Goal: Find specific page/section: Find specific page/section

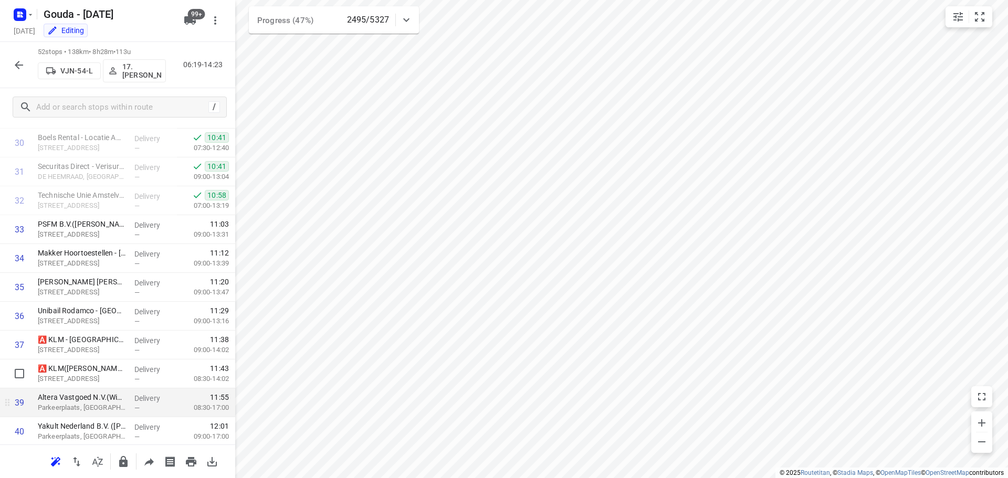
scroll to position [892, 0]
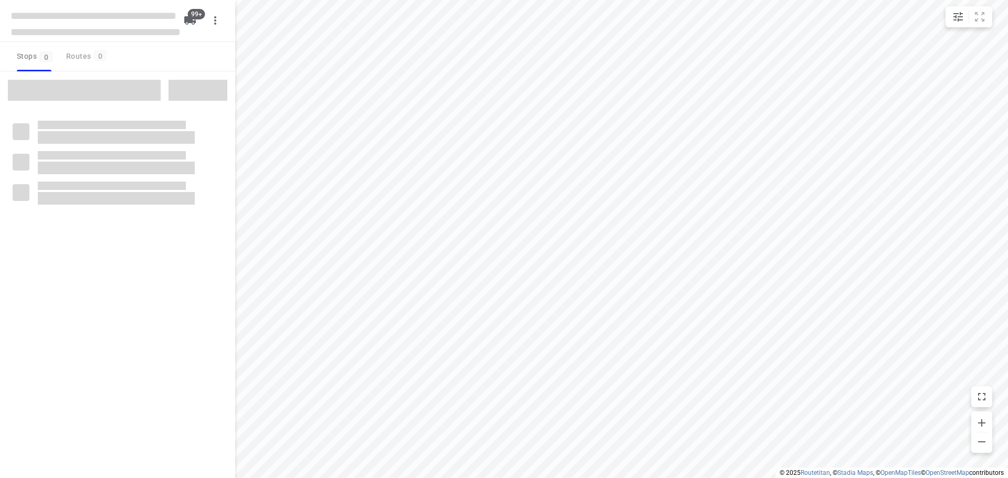
checkbox input "true"
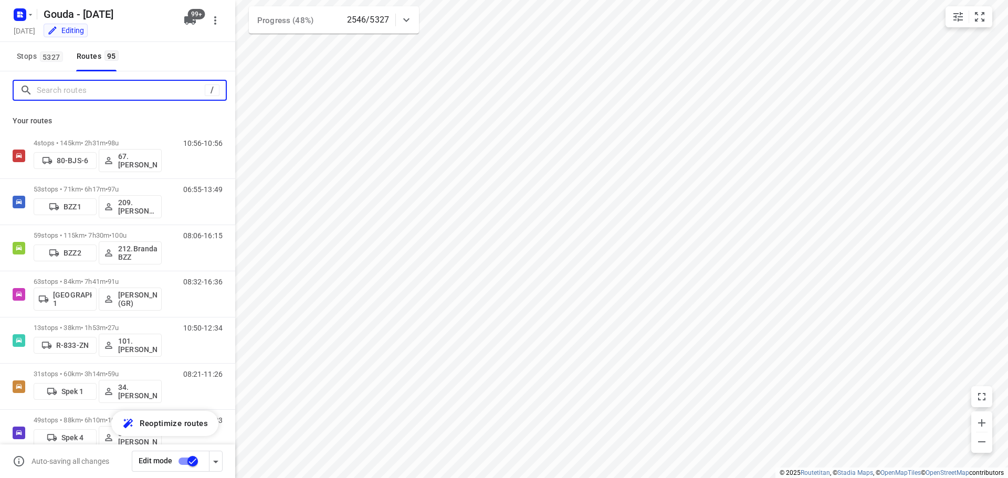
click at [124, 97] on input "Search routes" at bounding box center [121, 90] width 168 height 16
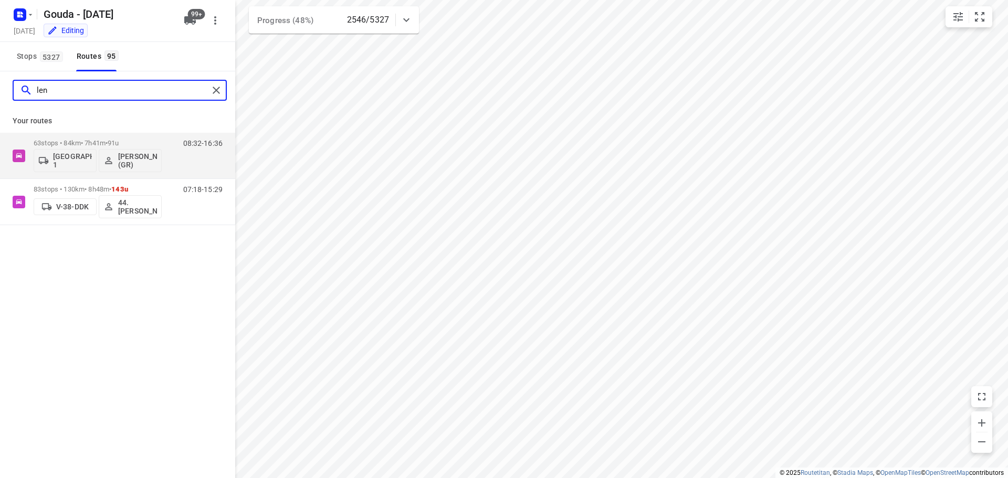
type input "lenn"
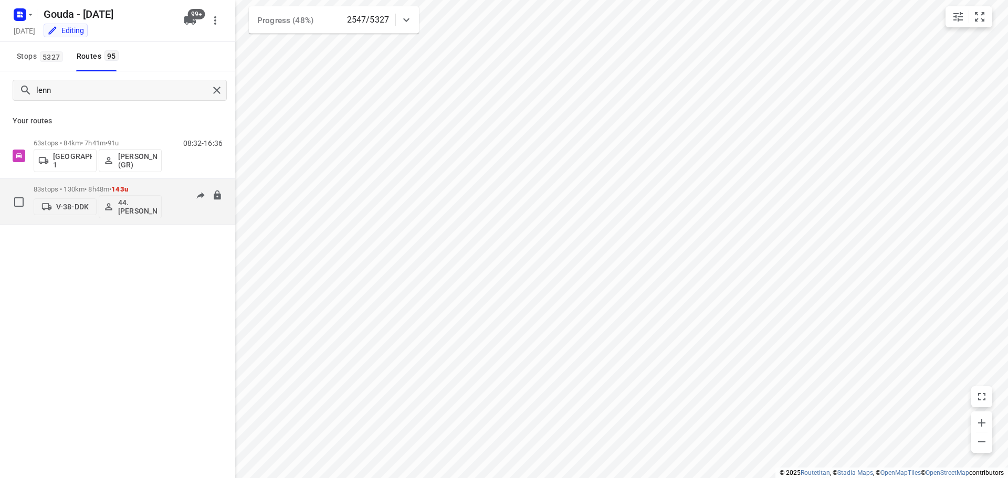
click at [70, 186] on p "83 stops • 130km • 8h48m • 143u" at bounding box center [98, 189] width 128 height 8
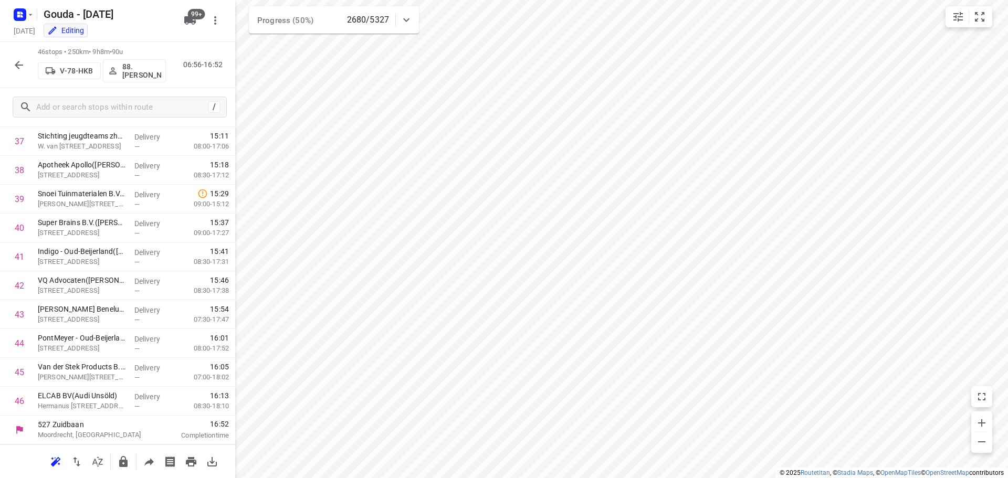
scroll to position [1091, 0]
click at [23, 62] on icon "button" at bounding box center [19, 65] width 13 height 13
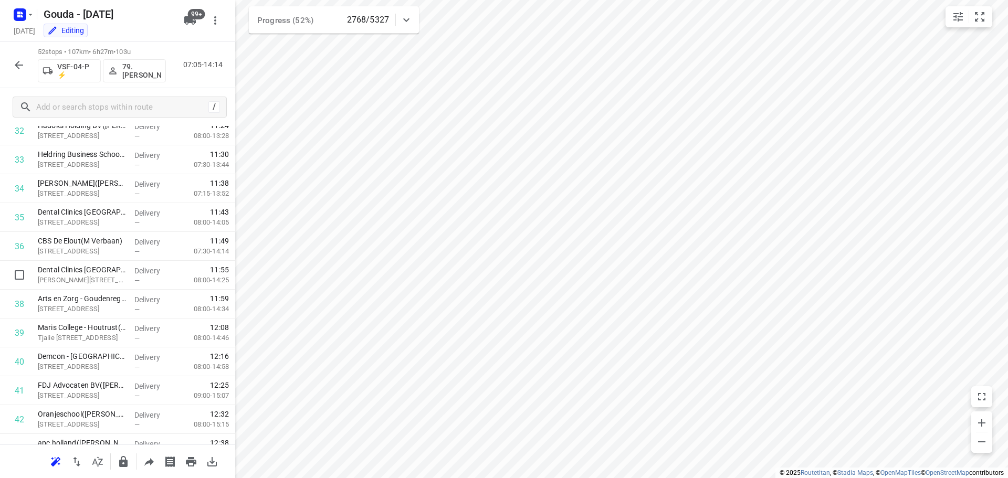
scroll to position [897, 0]
click at [22, 61] on icon "button" at bounding box center [19, 65] width 13 height 13
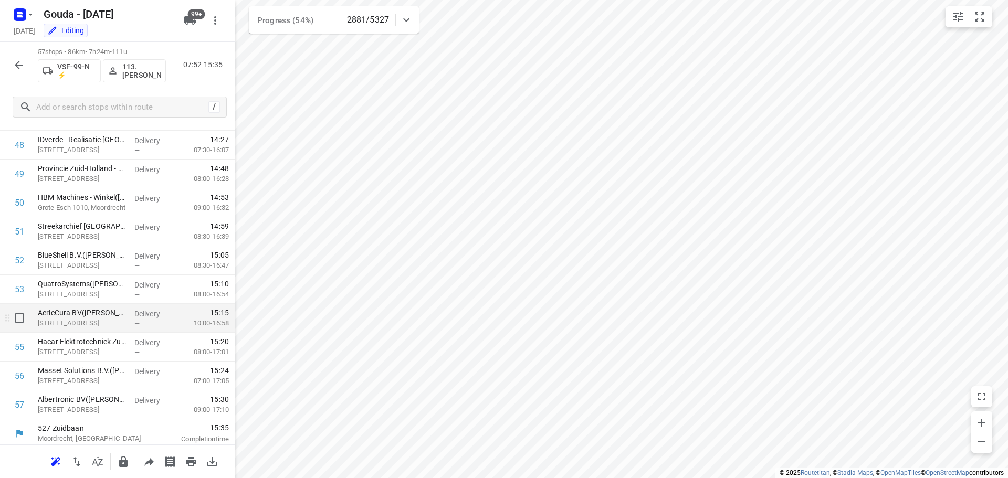
scroll to position [1409, 0]
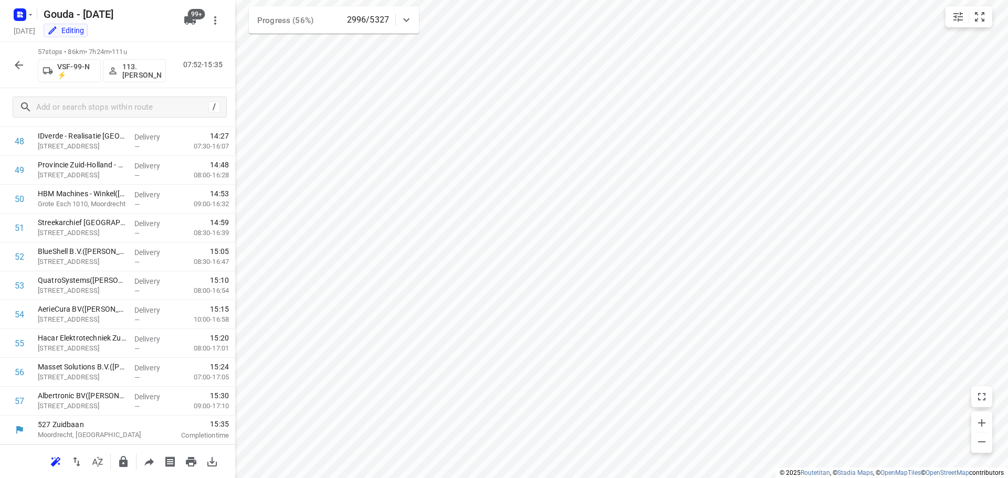
click at [17, 67] on icon "button" at bounding box center [19, 65] width 8 height 8
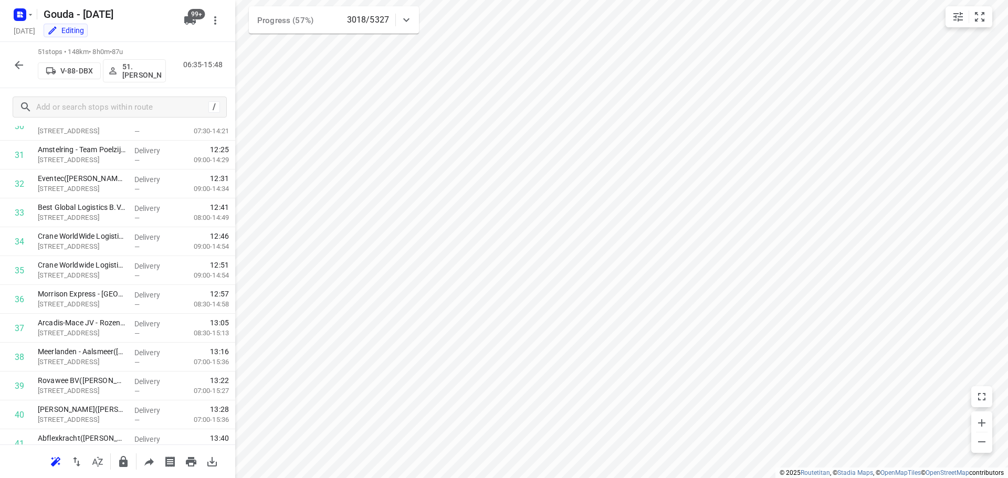
scroll to position [1235, 0]
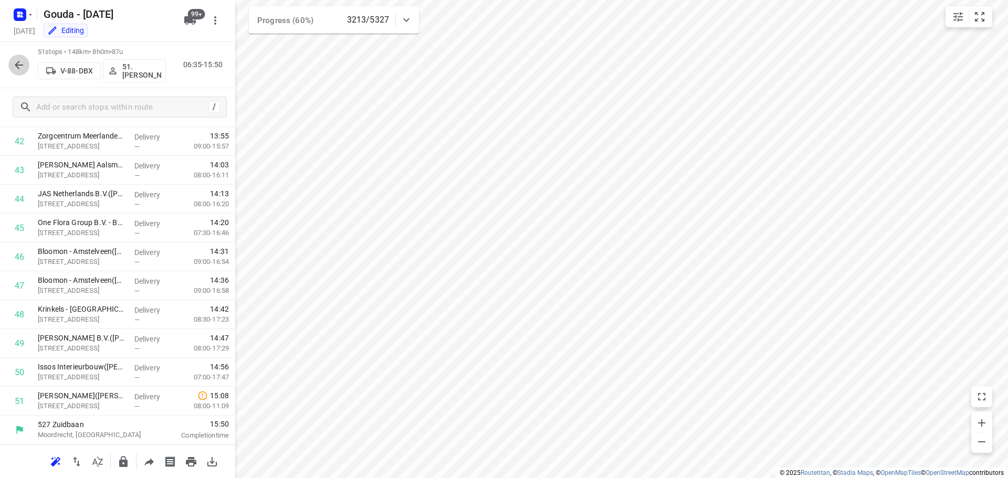
click at [22, 61] on icon "button" at bounding box center [19, 65] width 13 height 13
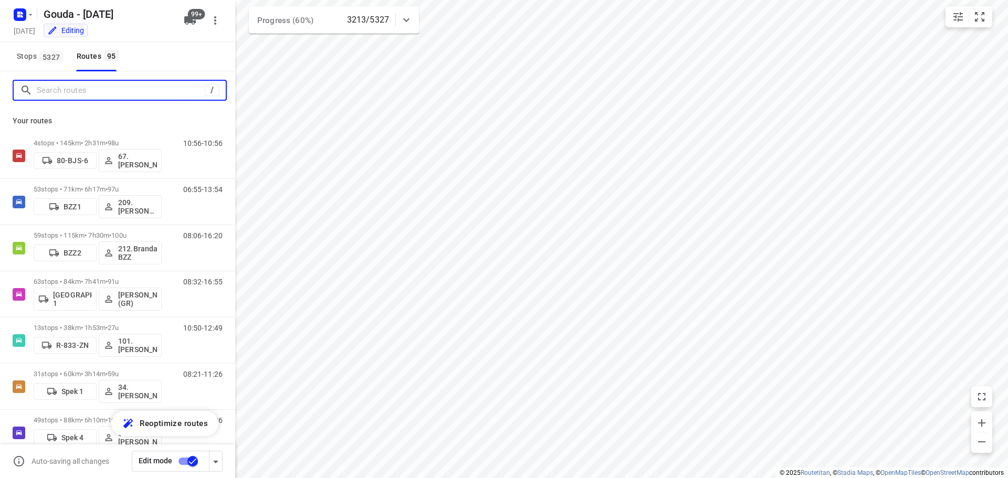
click at [72, 96] on input "Search routes" at bounding box center [121, 90] width 168 height 16
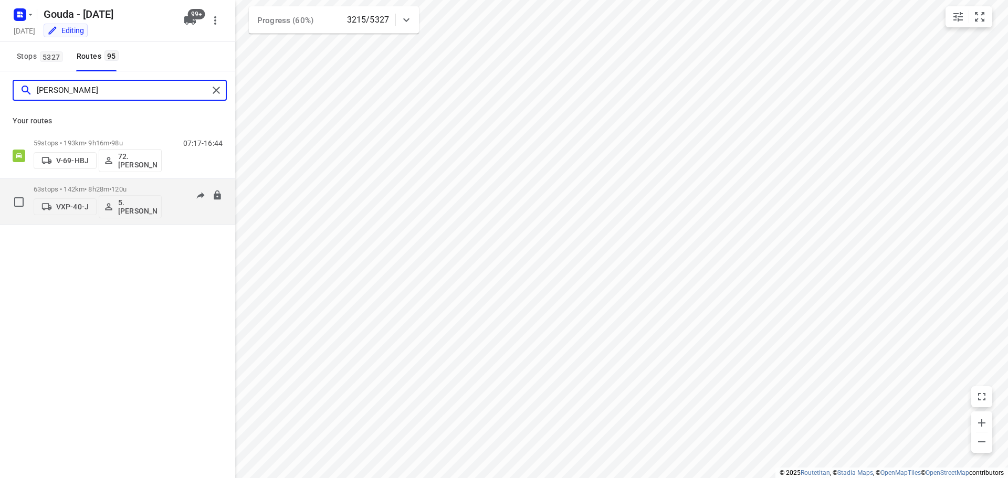
type input "[PERSON_NAME]"
click at [61, 188] on p "63 stops • 142km • 8h28m • 120u" at bounding box center [98, 189] width 128 height 8
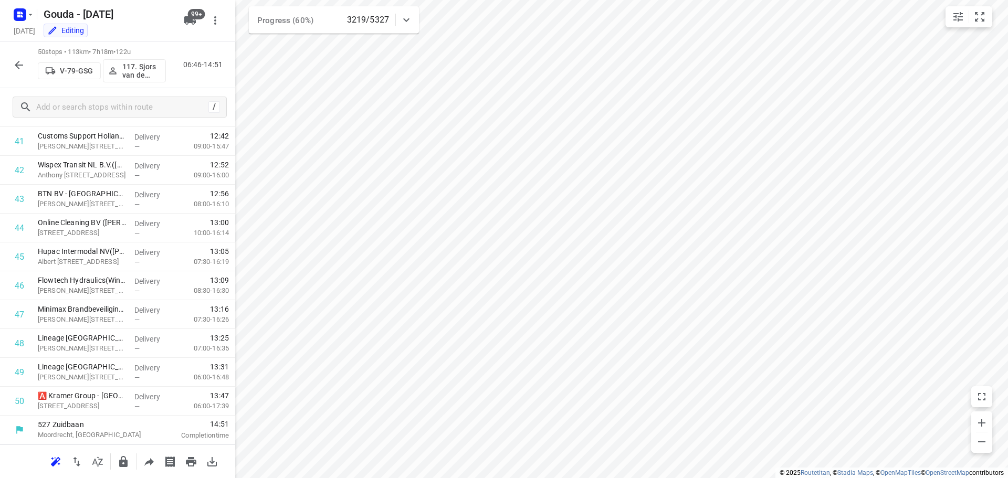
scroll to position [1206, 0]
click at [14, 64] on icon "button" at bounding box center [19, 65] width 13 height 13
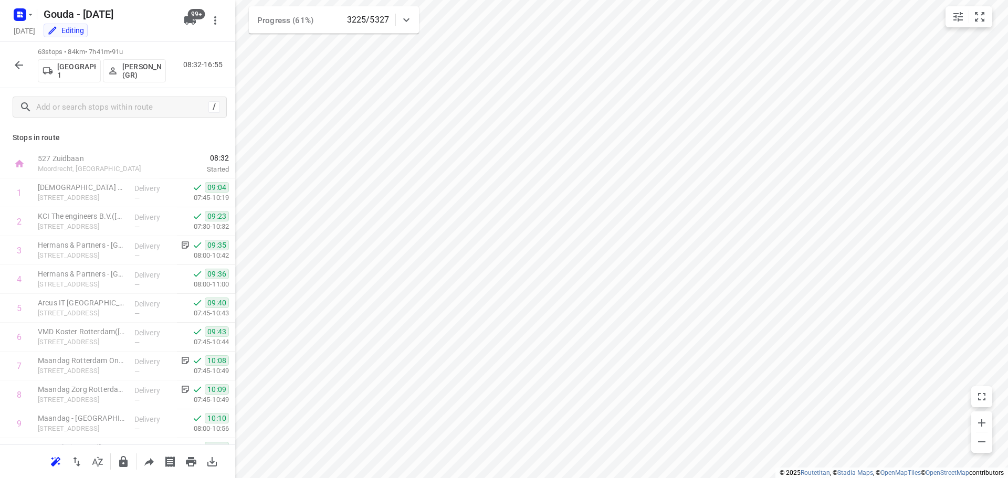
click at [24, 64] on icon "button" at bounding box center [19, 65] width 13 height 13
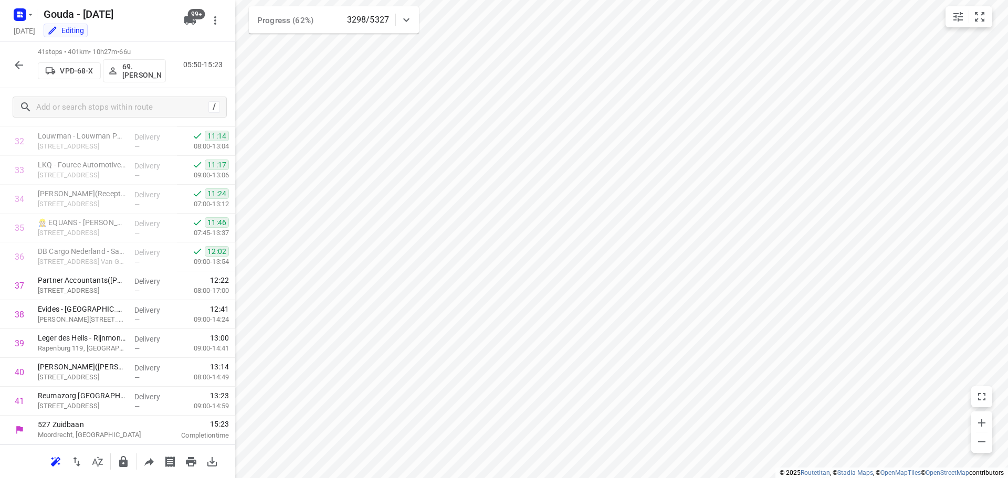
scroll to position [947, 0]
click at [10, 64] on button "button" at bounding box center [18, 65] width 21 height 21
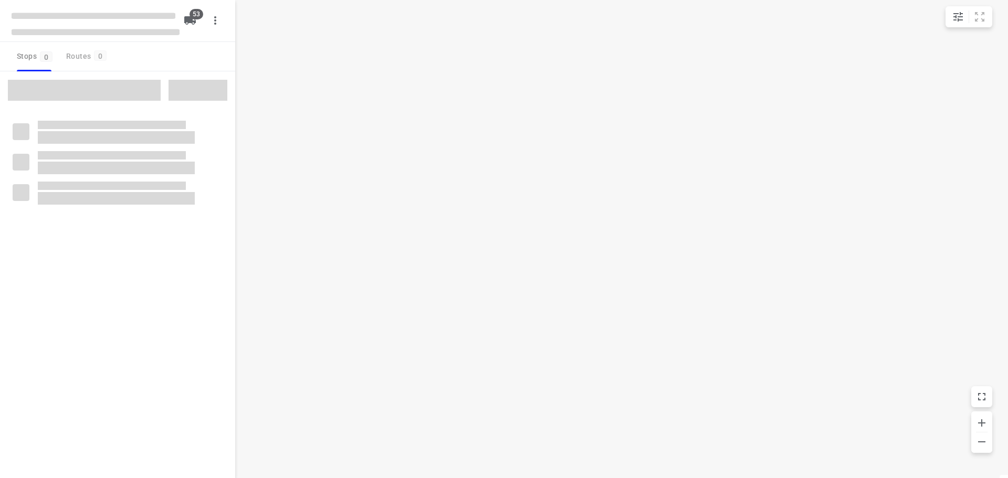
checkbox input "true"
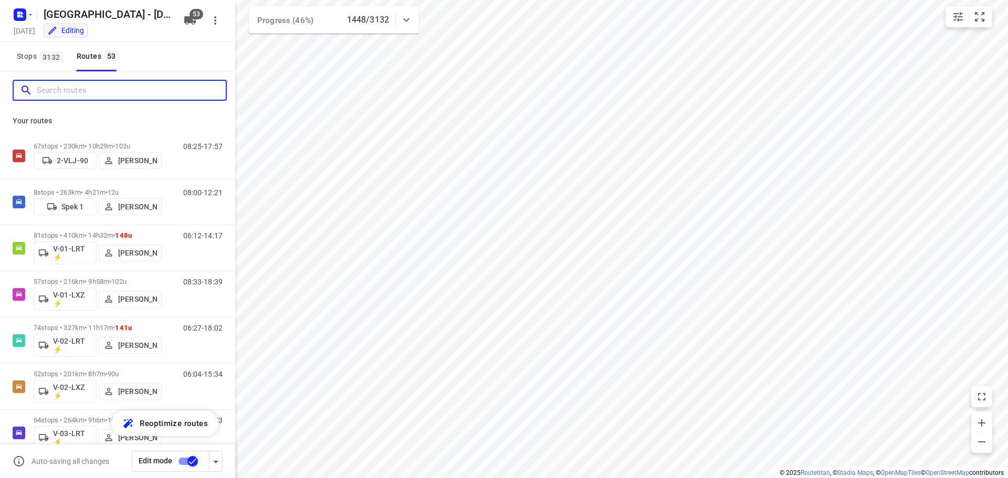
click at [178, 90] on input "Search routes" at bounding box center [131, 90] width 189 height 16
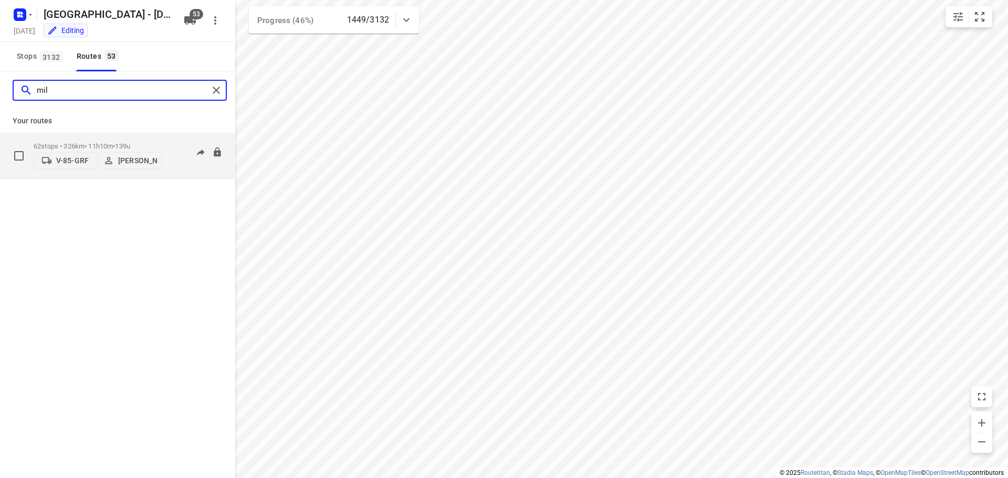
type input "mil"
click at [111, 146] on p "62 stops • 326km • 11h10m • 139u" at bounding box center [98, 146] width 128 height 8
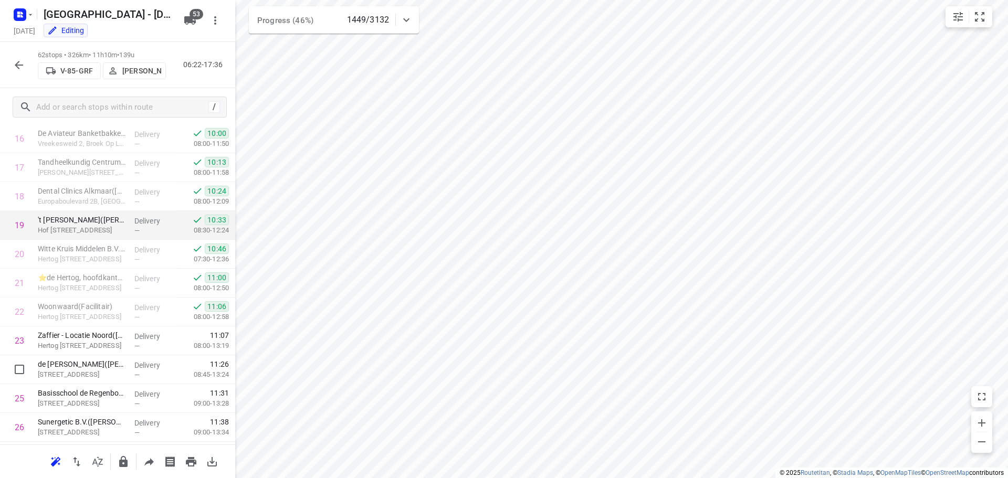
scroll to position [577, 0]
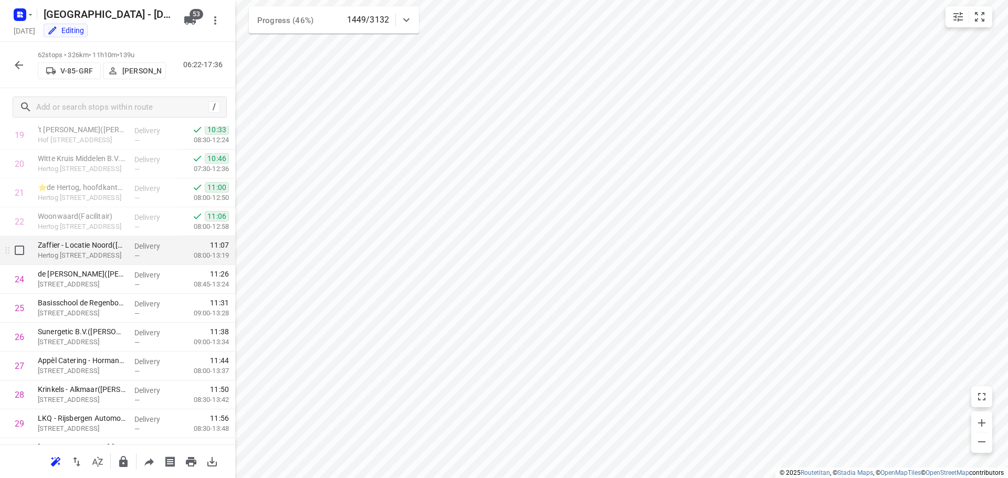
click at [134, 250] on p "Delivery" at bounding box center [153, 246] width 39 height 10
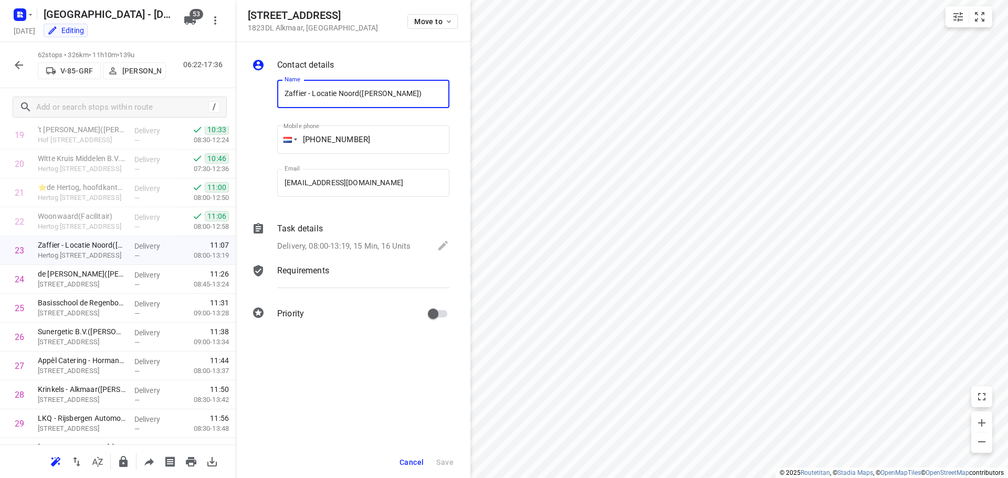
click at [406, 458] on span "Cancel" at bounding box center [412, 462] width 24 height 8
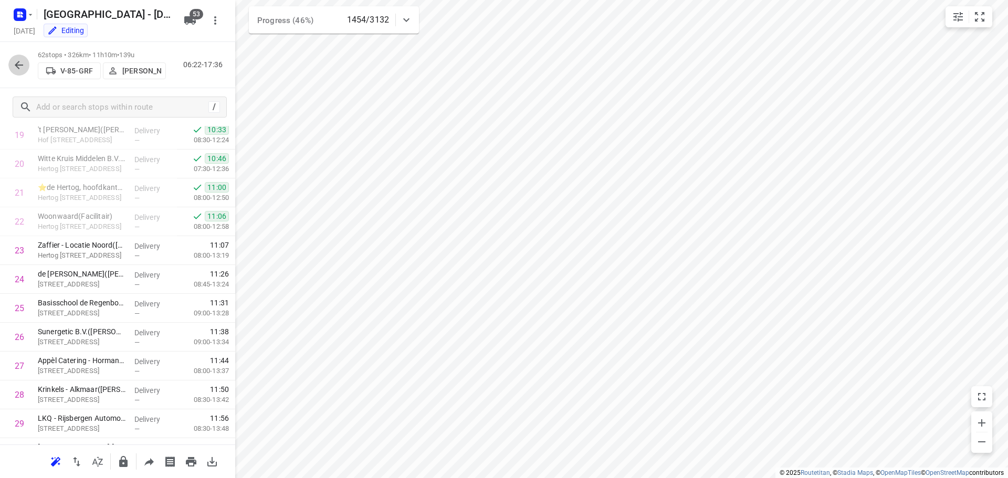
click at [20, 68] on icon "button" at bounding box center [19, 65] width 13 height 13
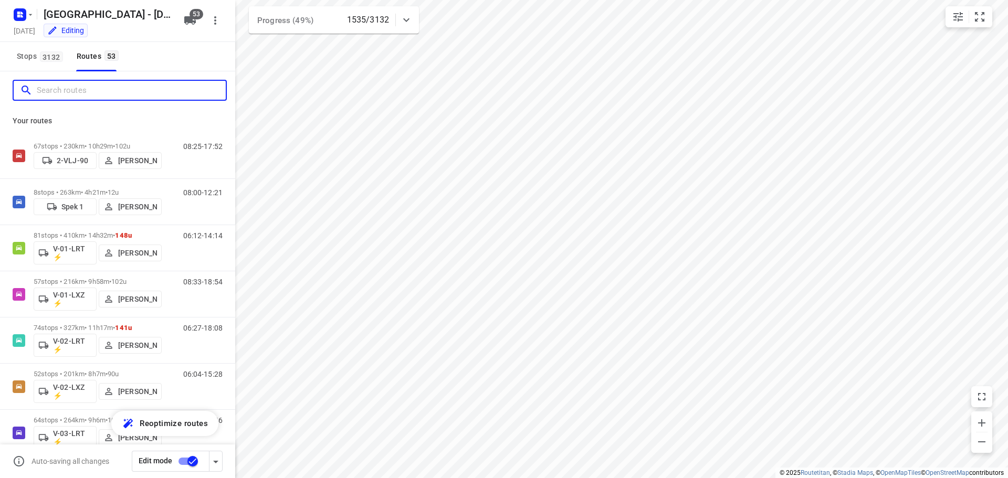
click at [68, 86] on input "Search routes" at bounding box center [131, 90] width 189 height 16
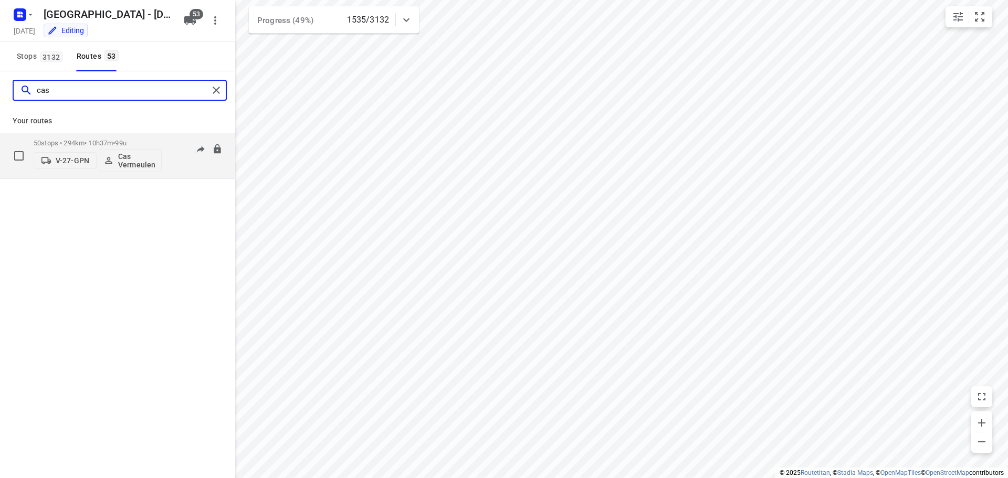
type input "cas"
click at [77, 140] on p "50 stops • 294km • 10h37m • 99u" at bounding box center [98, 143] width 128 height 8
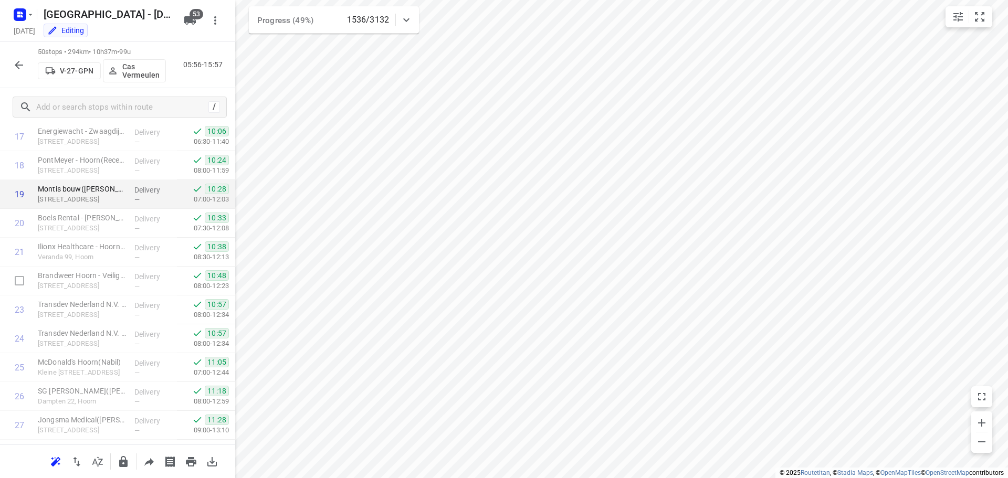
scroll to position [630, 0]
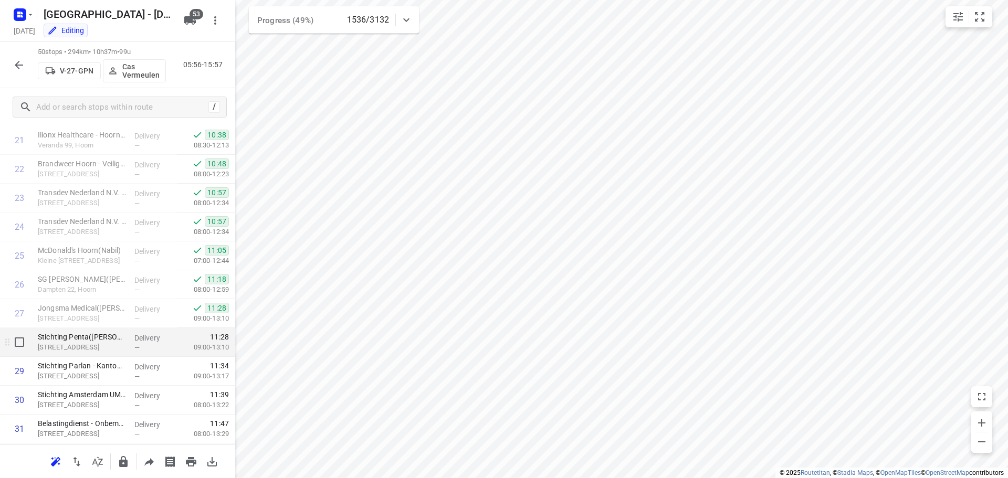
click at [83, 347] on p "Maelsonstraat 28, Hoorn" at bounding box center [82, 347] width 88 height 10
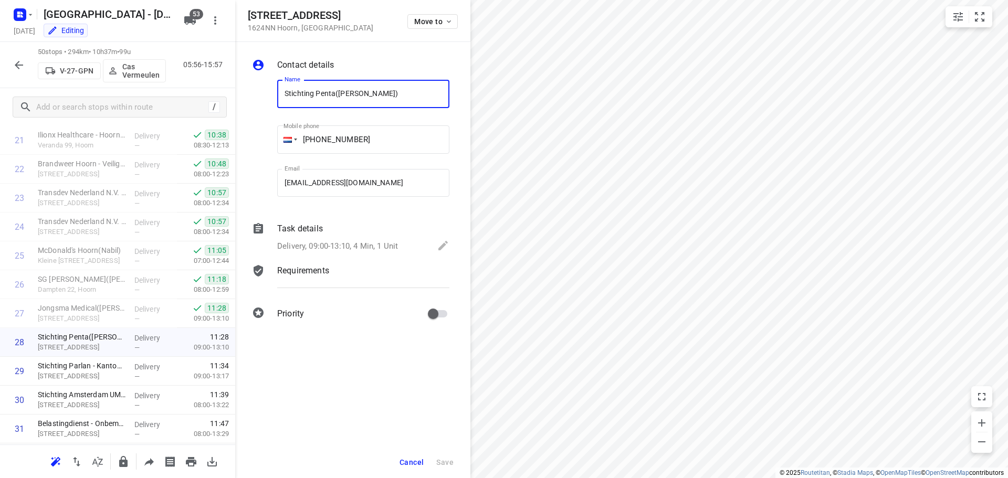
click at [372, 246] on p "Delivery, 09:00-13:10, 4 Min, 1 Unit" at bounding box center [337, 246] width 121 height 12
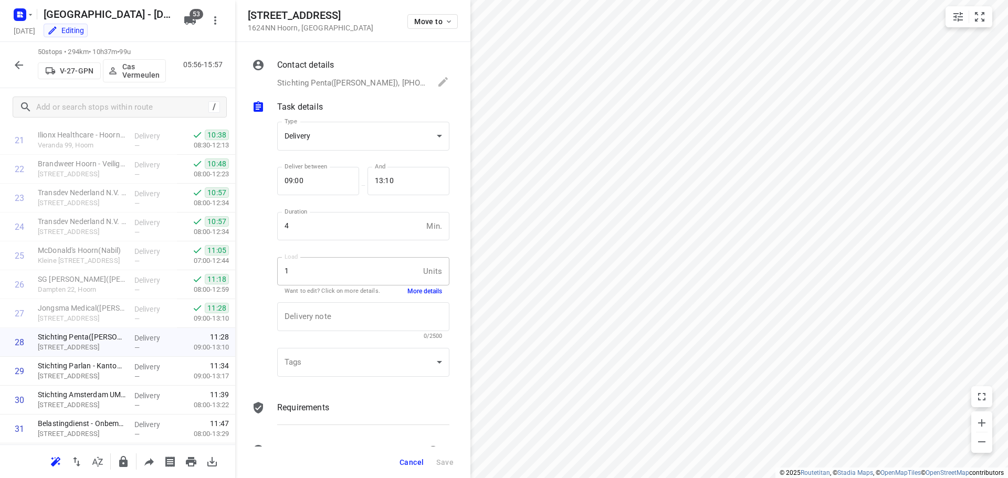
click at [415, 292] on button "More details" at bounding box center [424, 291] width 35 height 9
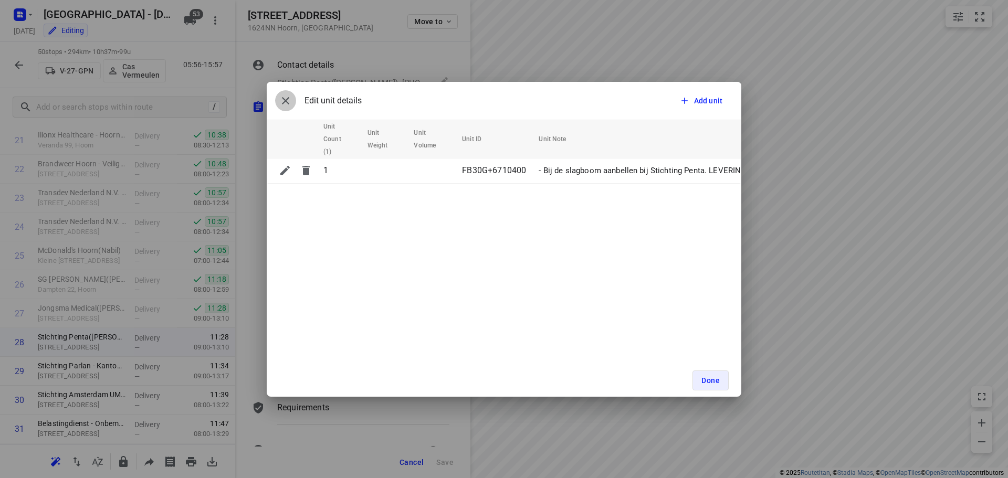
click at [290, 102] on icon "button" at bounding box center [285, 100] width 13 height 13
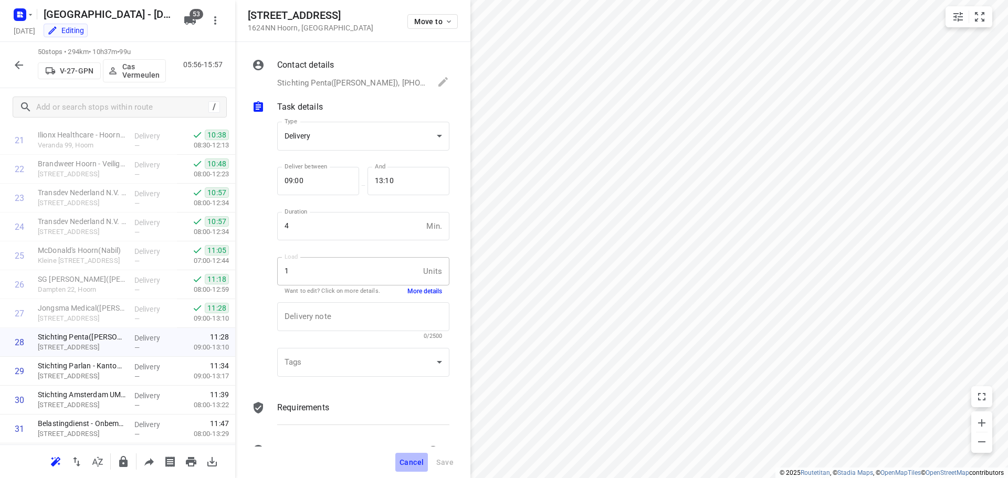
click at [416, 459] on span "Cancel" at bounding box center [412, 462] width 24 height 8
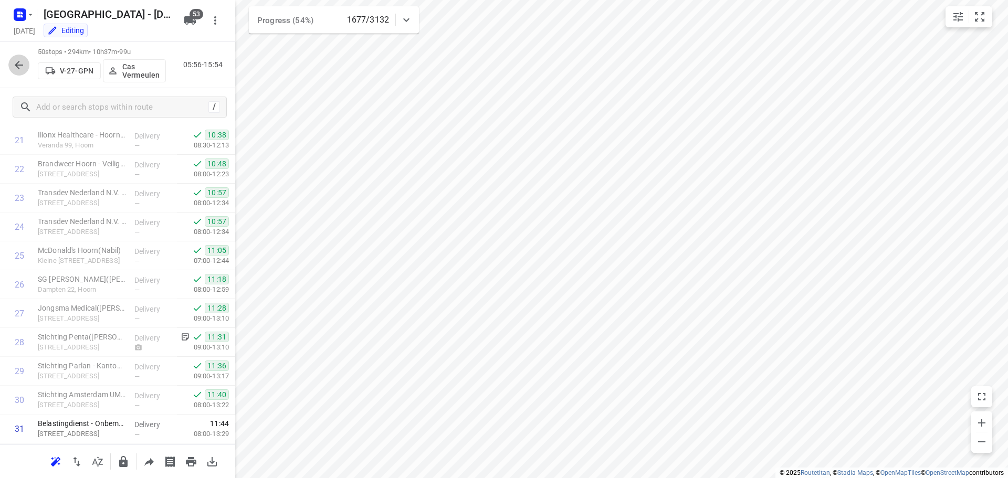
click at [10, 68] on button "button" at bounding box center [18, 65] width 21 height 21
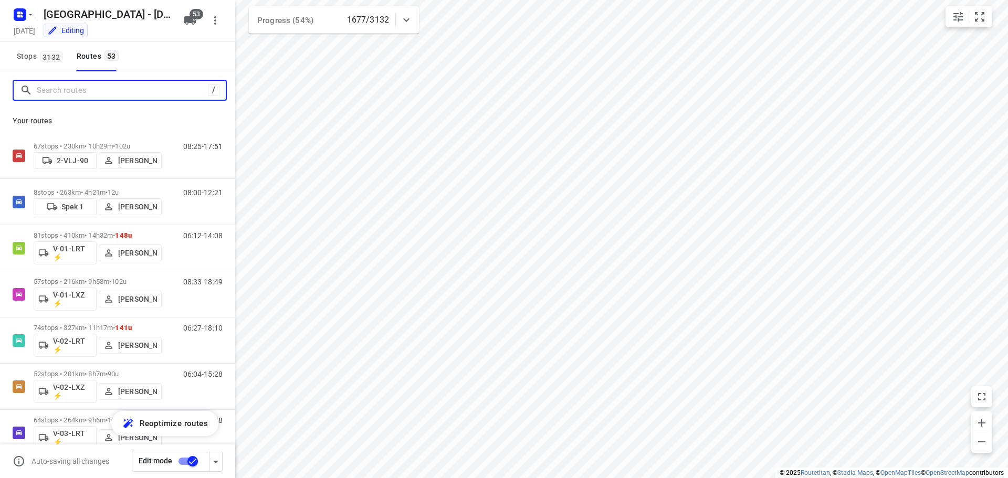
click at [82, 90] on input "Search routes" at bounding box center [122, 90] width 171 height 16
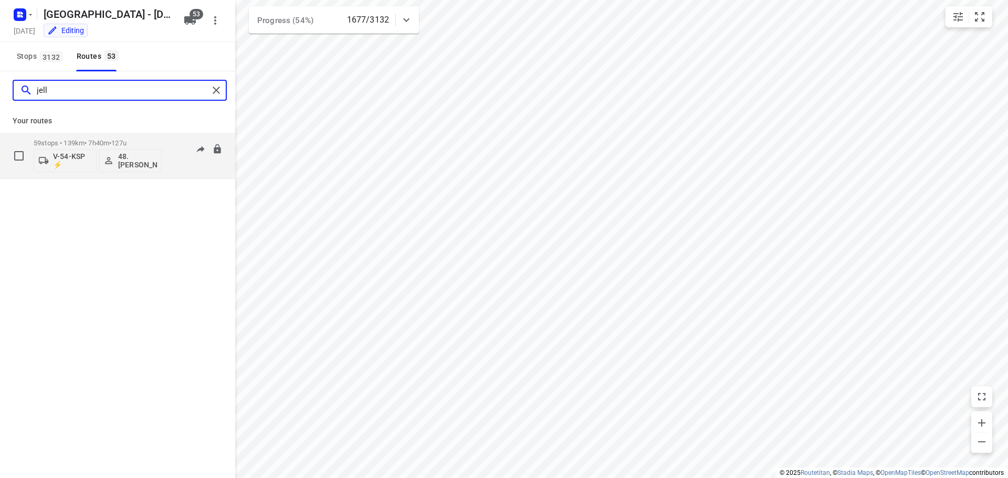
type input "jell"
click at [92, 135] on div "59 stops • 139km • 7h40m • 127u V-54-KSP ⚡ 48.Jelle Alderden" at bounding box center [98, 156] width 128 height 44
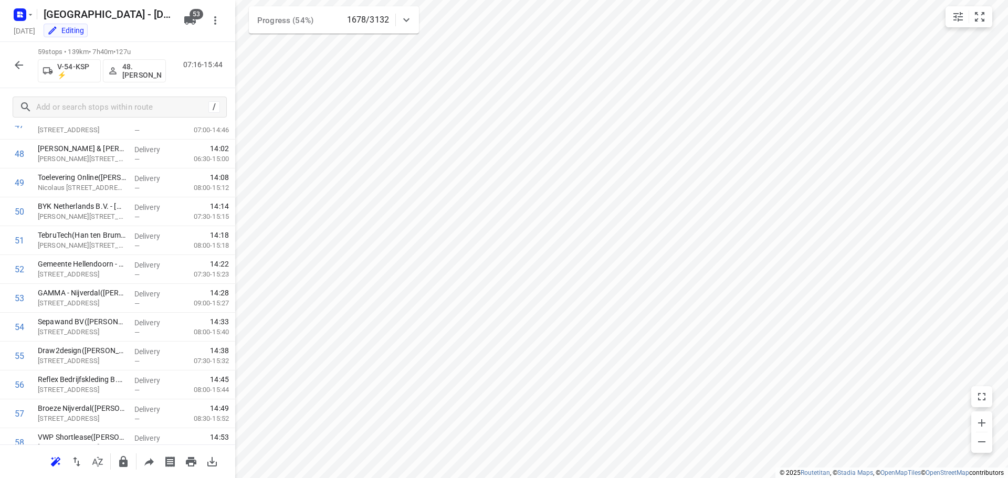
scroll to position [1466, 0]
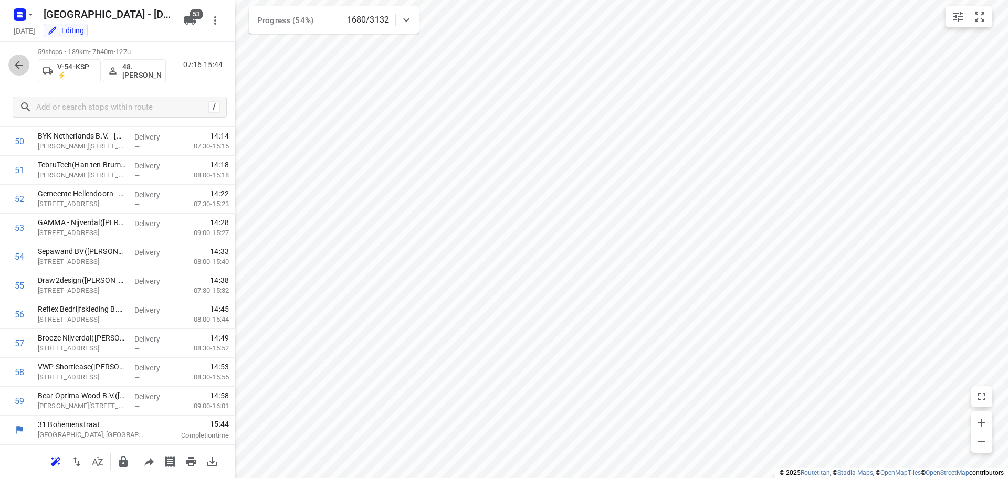
click at [24, 64] on icon "button" at bounding box center [19, 65] width 13 height 13
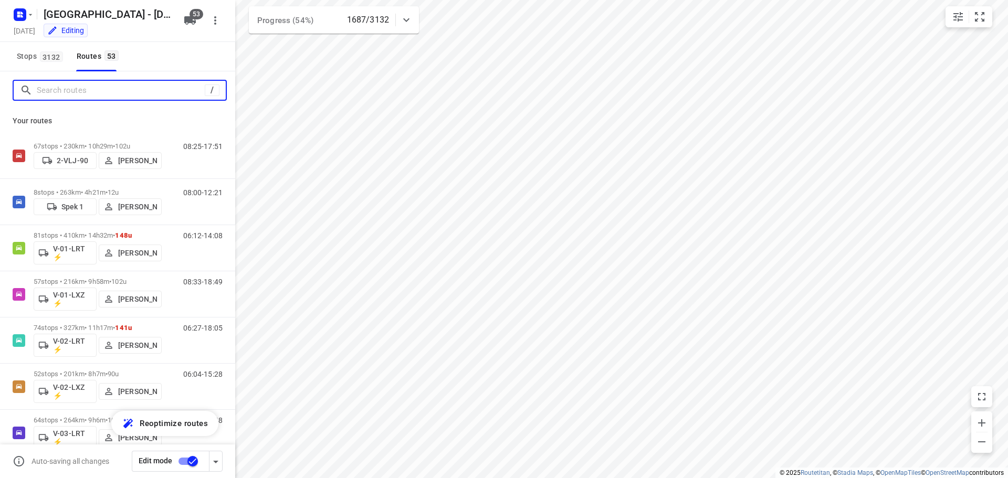
click at [80, 91] on input "Search routes" at bounding box center [121, 90] width 168 height 16
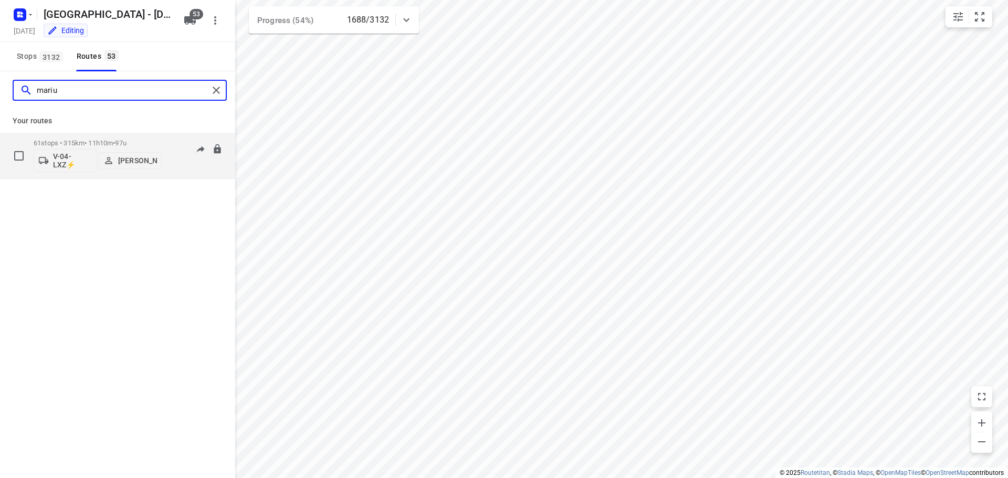
type input "mariu"
click at [93, 138] on div "61 stops • 315km • 11h10m • 97u V-04-LXZ⚡ Marius Deckers" at bounding box center [98, 156] width 128 height 44
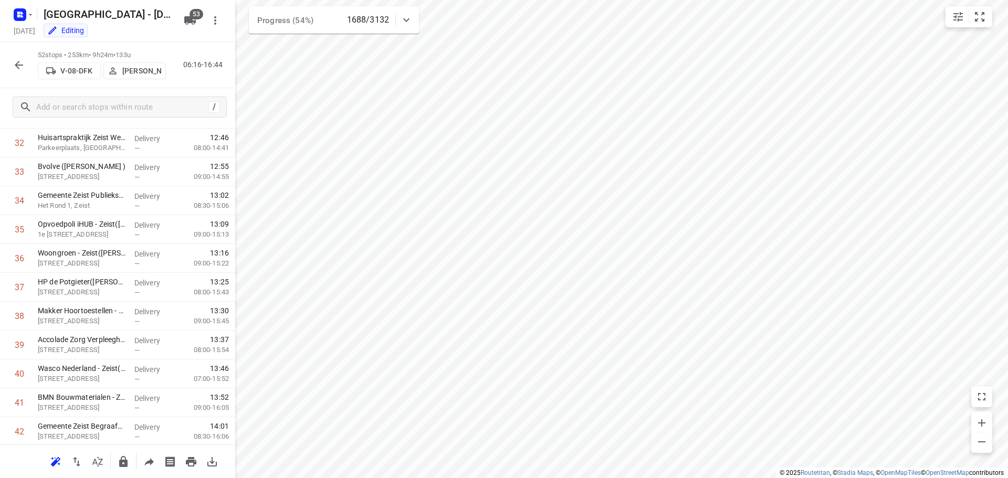
scroll to position [1264, 0]
click at [9, 66] on button "button" at bounding box center [18, 65] width 21 height 21
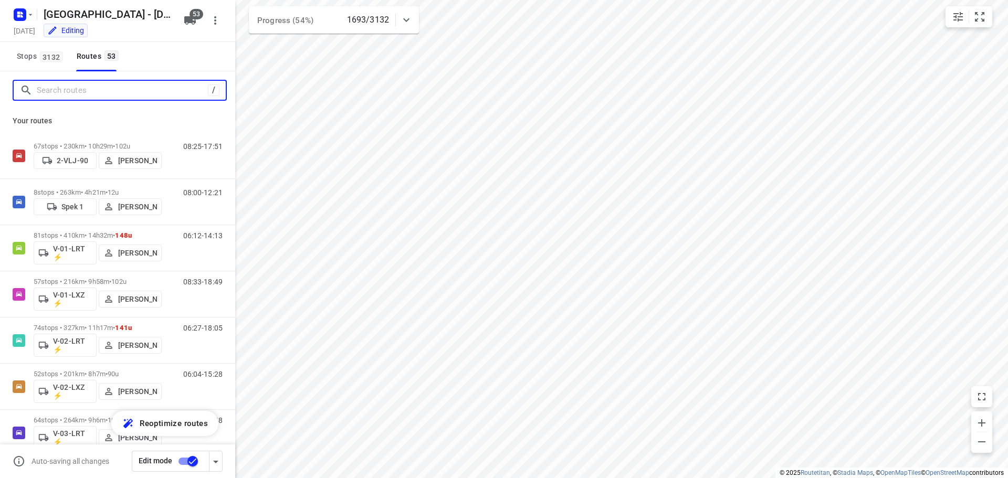
click at [98, 97] on input "Search routes" at bounding box center [122, 90] width 171 height 16
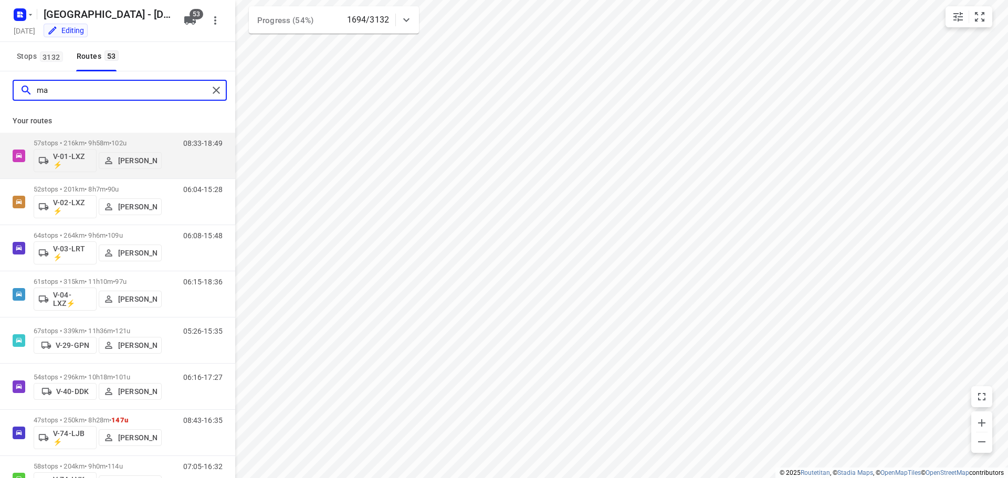
type input "max"
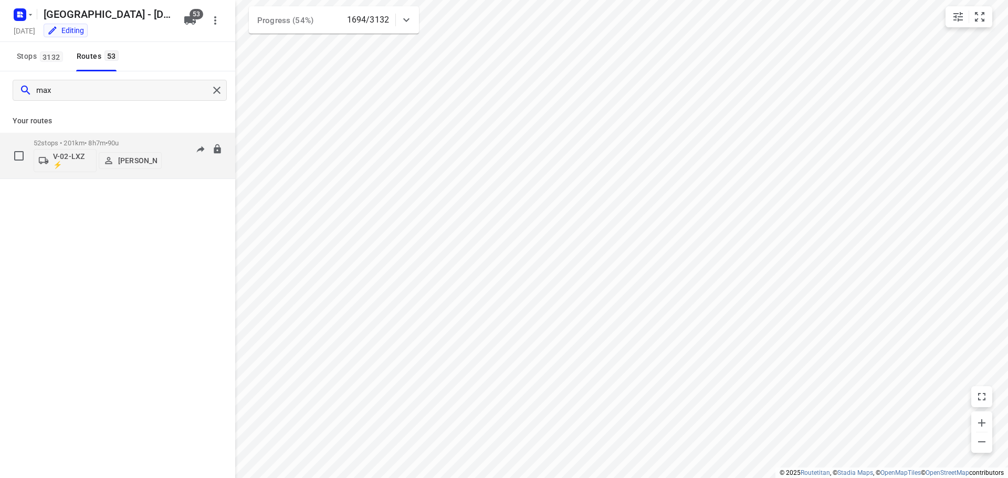
click at [58, 139] on p "52 stops • 201km • 8h7m • 90u" at bounding box center [98, 143] width 128 height 8
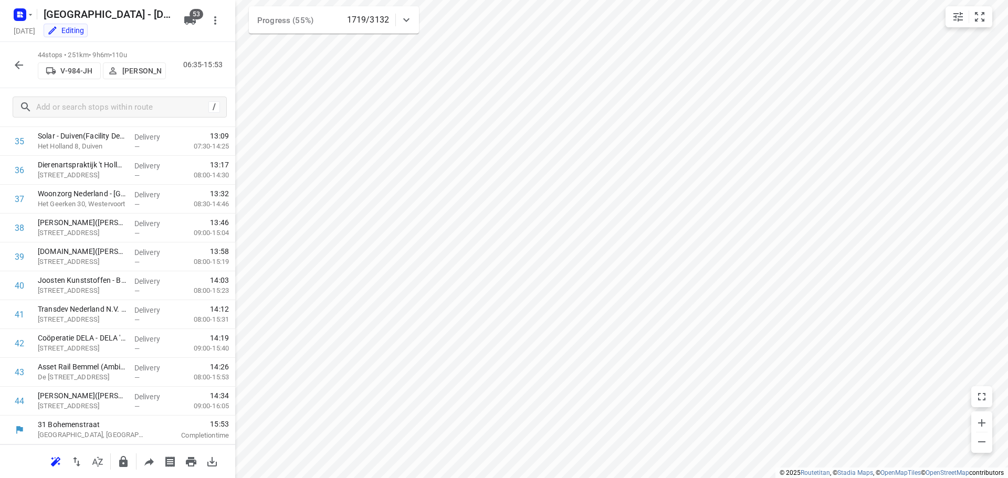
scroll to position [1033, 0]
click at [24, 52] on div "44 stops • 251km • 9h6m • 110u V-984-JH John Soto 06:35-15:52" at bounding box center [117, 65] width 235 height 46
click at [22, 65] on icon "button" at bounding box center [19, 65] width 8 height 8
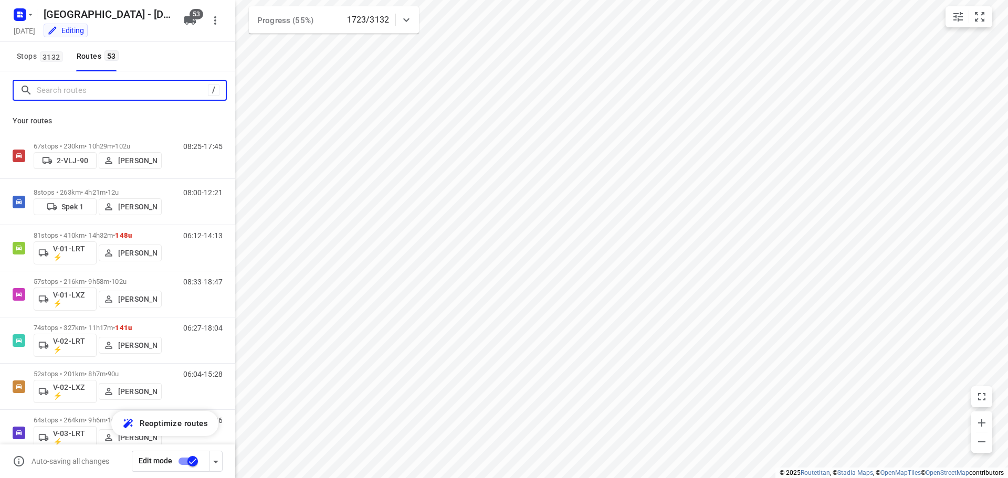
click at [77, 98] on input "Search routes" at bounding box center [122, 90] width 171 height 16
click at [80, 87] on input "Search routes" at bounding box center [131, 90] width 189 height 16
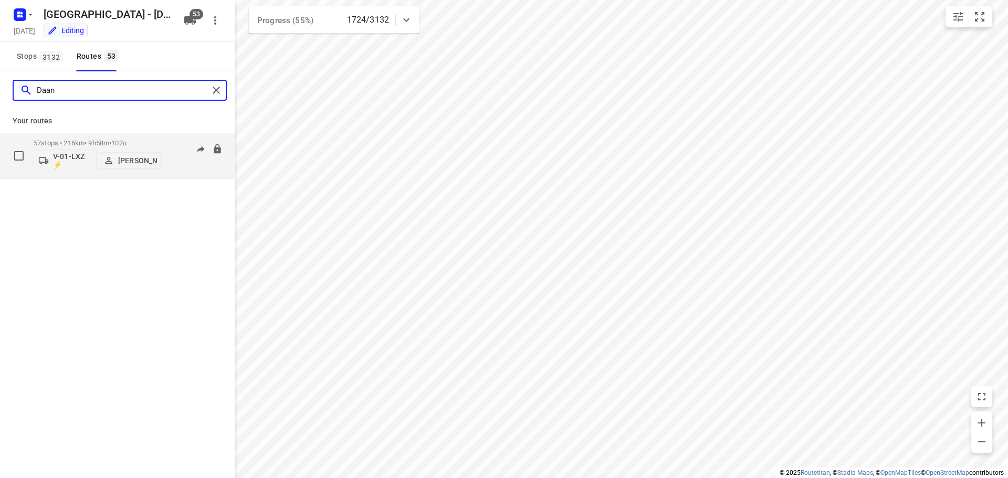
type input "Daan"
click at [61, 142] on p "57 stops • 216km • 9h58m • 102u" at bounding box center [98, 143] width 128 height 8
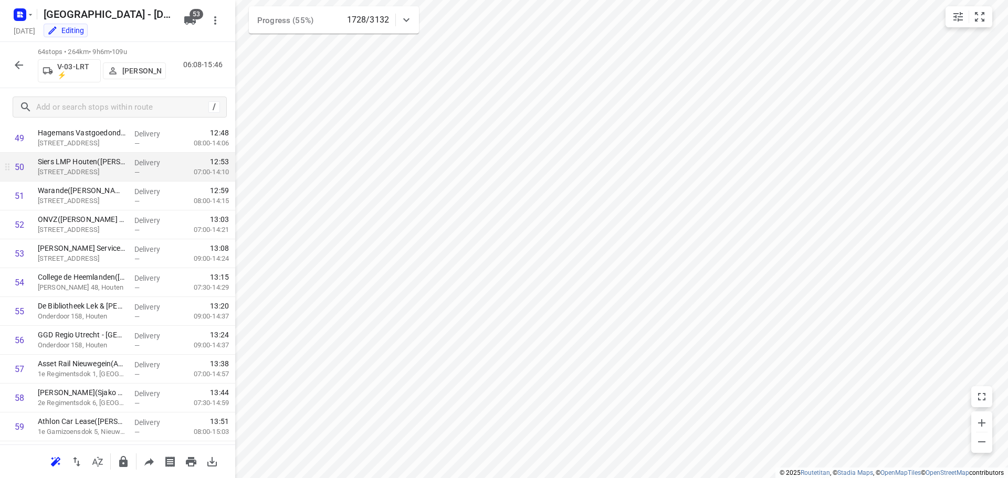
scroll to position [1611, 0]
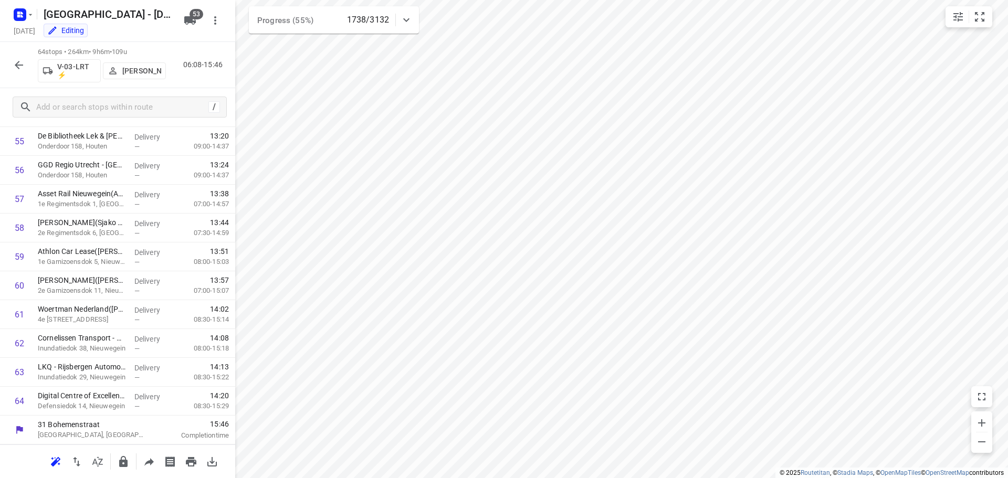
click at [15, 64] on icon "button" at bounding box center [19, 65] width 13 height 13
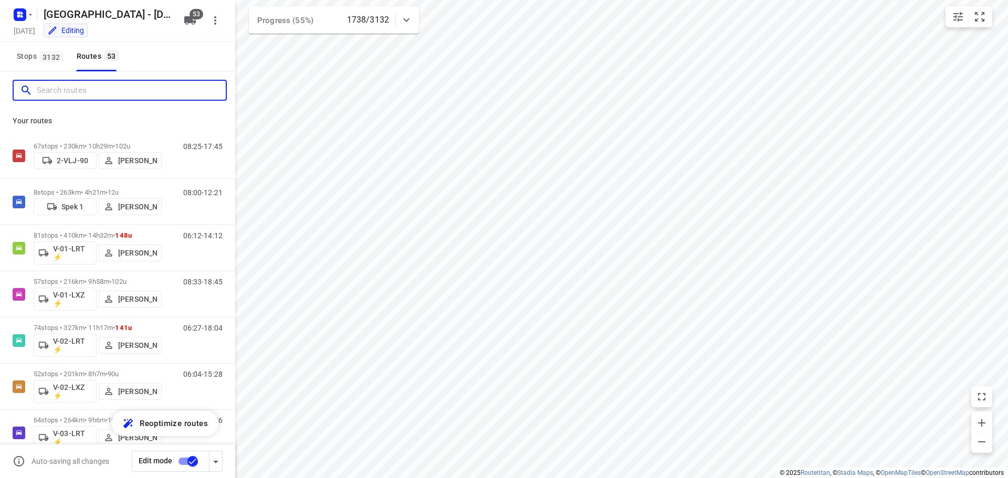
click at [106, 96] on input "Search routes" at bounding box center [131, 90] width 189 height 16
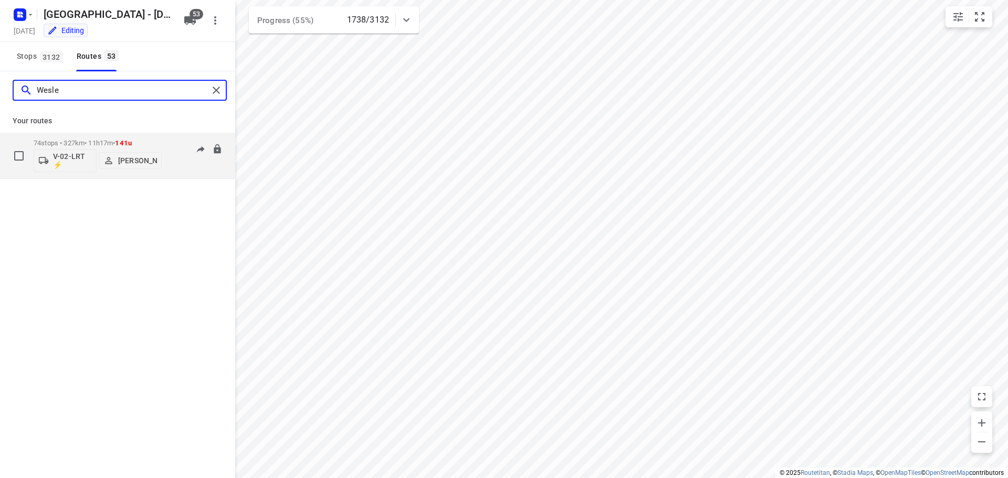
type input "Wesle"
click at [78, 138] on div "74 stops • 327km • 11h17m • 141u V-02-LRT ⚡ Wesley Platje" at bounding box center [98, 156] width 128 height 44
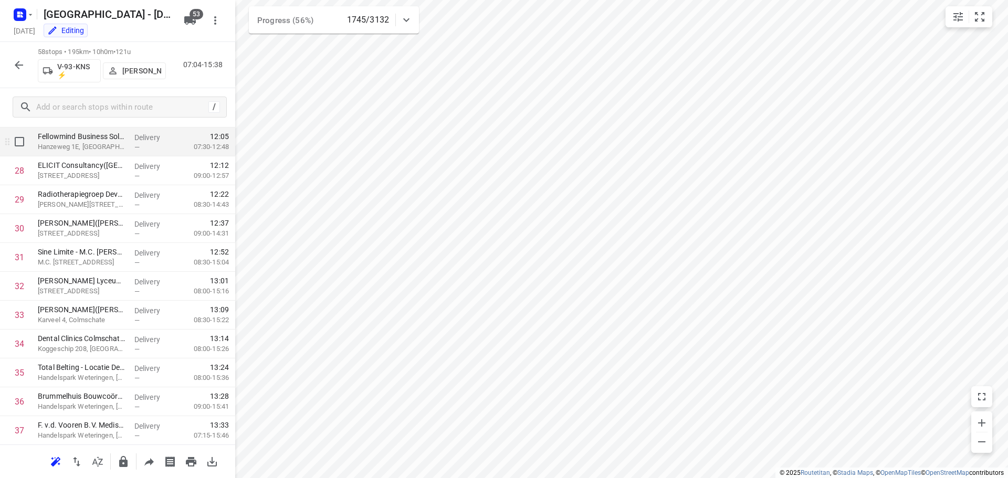
scroll to position [597, 0]
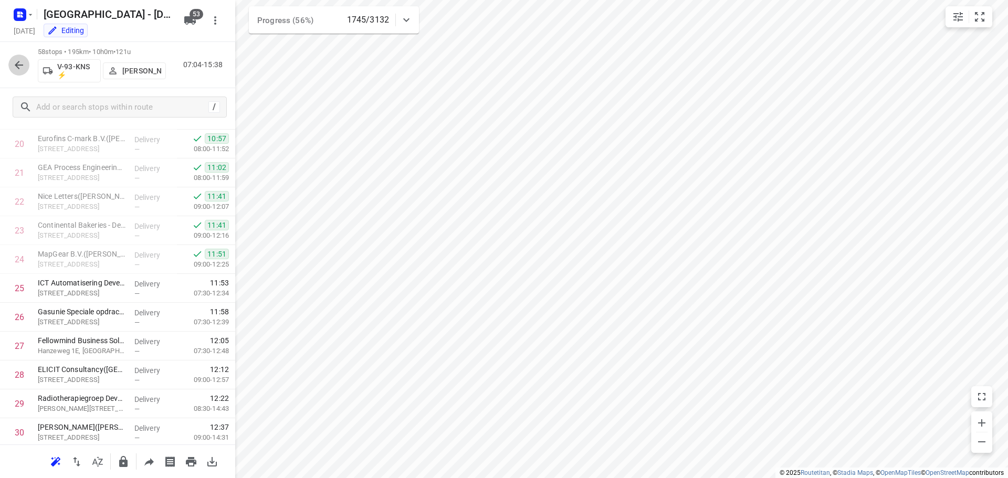
click at [22, 66] on icon "button" at bounding box center [19, 65] width 13 height 13
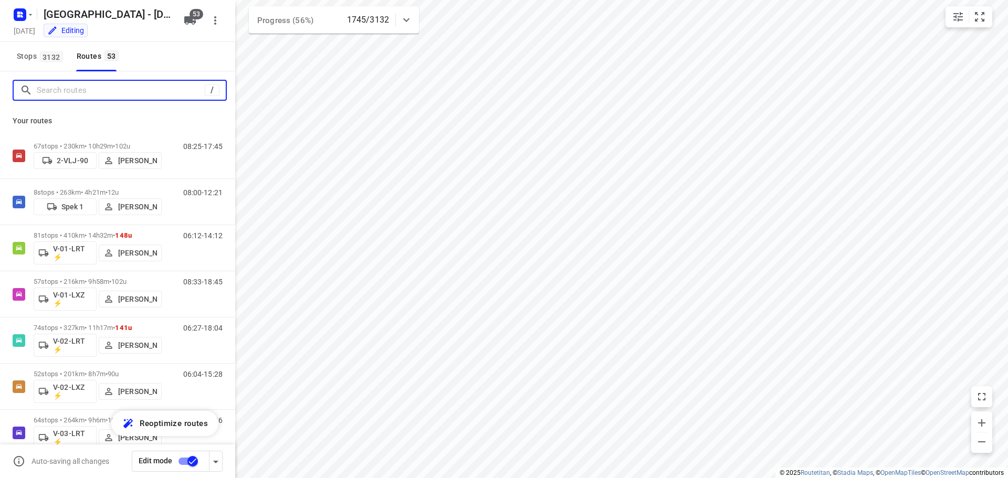
click at [67, 88] on input "Search routes" at bounding box center [121, 90] width 168 height 16
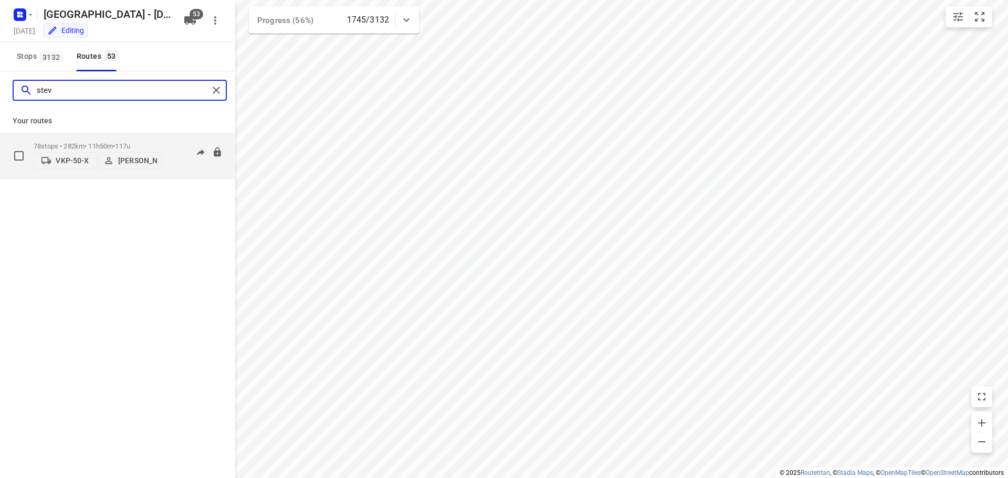
type input "stev"
click at [86, 138] on div "78 stops • 282km • 11h50m • 117u VKP-50-X Steven Hubers" at bounding box center [98, 155] width 128 height 37
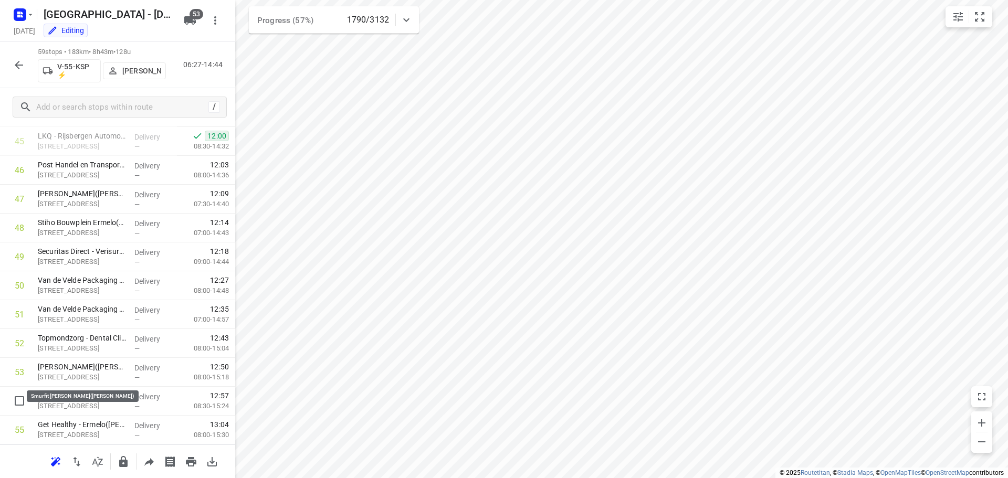
scroll to position [1466, 0]
click at [18, 65] on icon "button" at bounding box center [19, 65] width 8 height 8
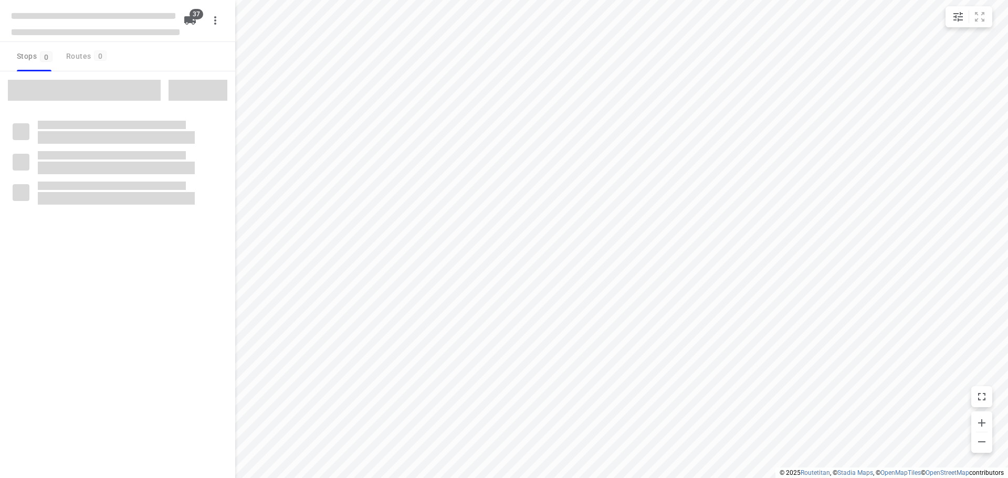
checkbox input "true"
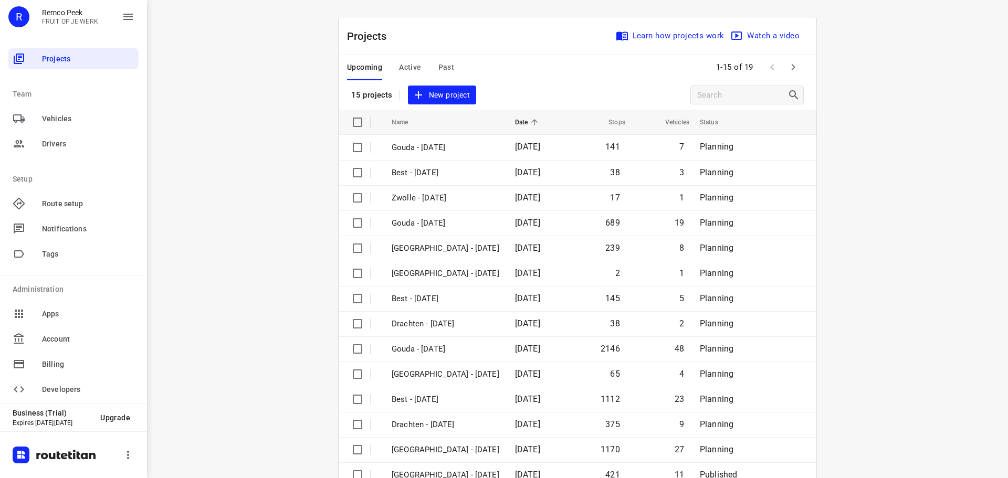
click at [443, 65] on span "Past" at bounding box center [446, 67] width 16 height 13
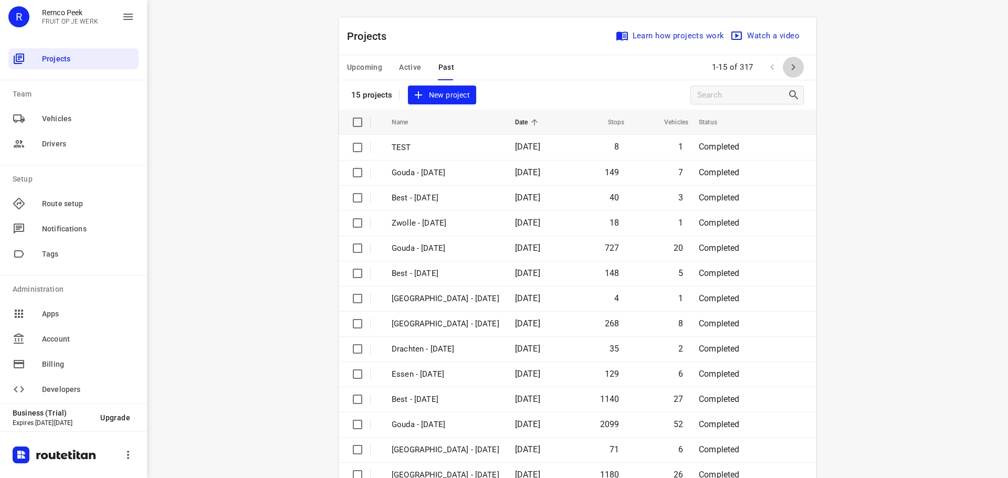
click at [792, 69] on icon "button" at bounding box center [794, 67] width 4 height 6
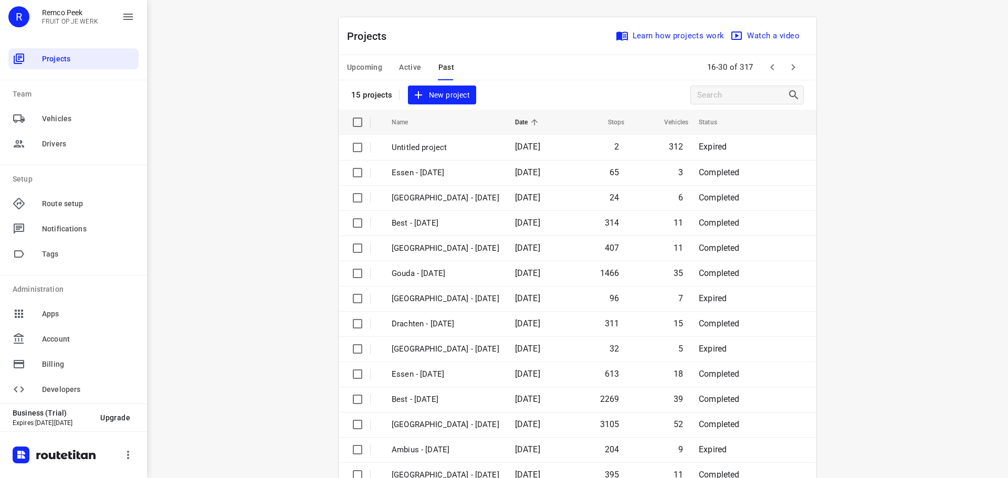
click at [794, 72] on icon "button" at bounding box center [793, 67] width 13 height 13
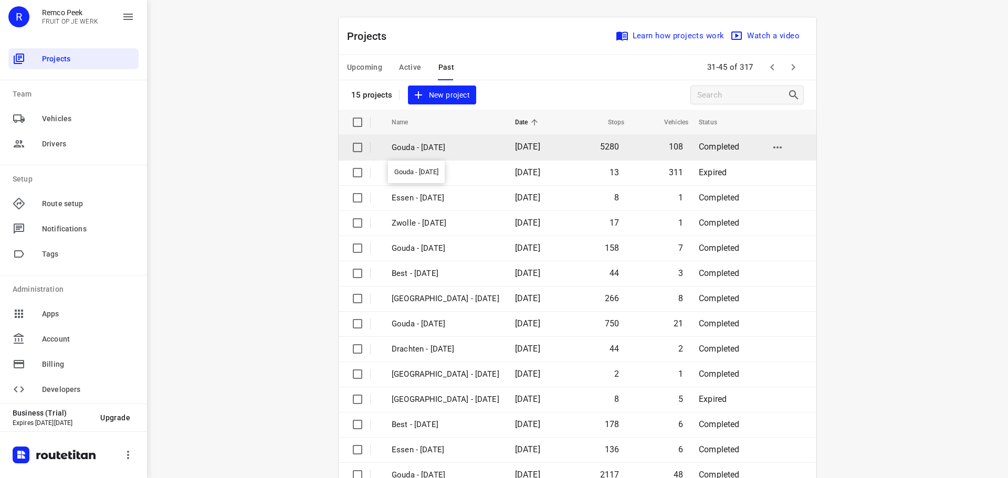
click at [412, 150] on p "Gouda - [DATE]" at bounding box center [446, 148] width 108 height 12
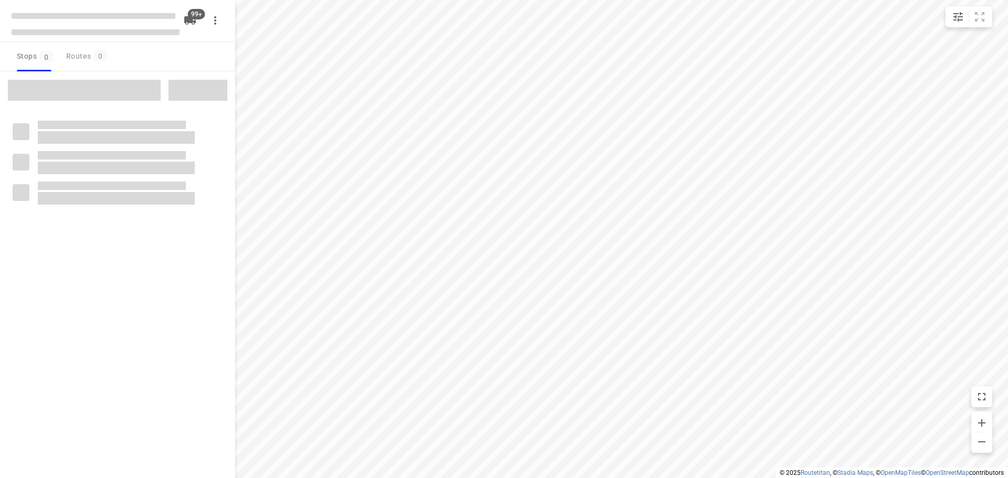
checkbox input "true"
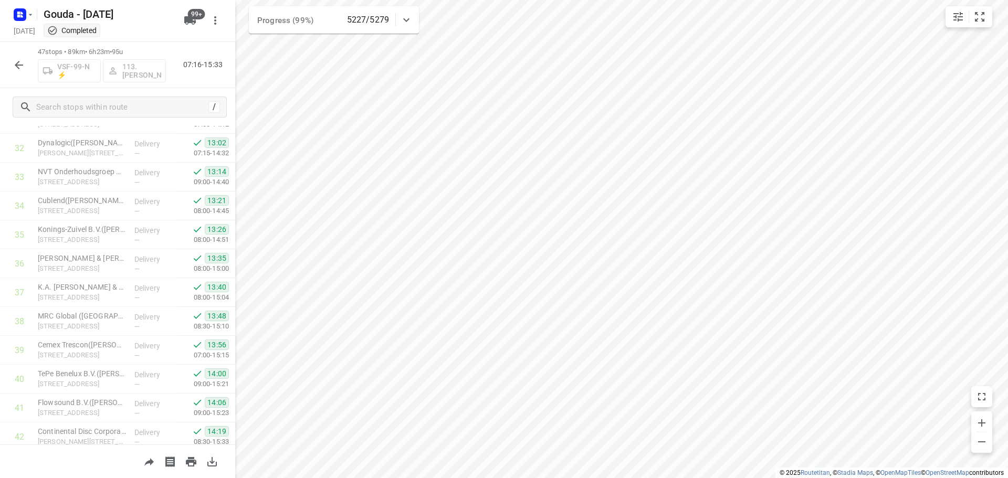
scroll to position [1150, 0]
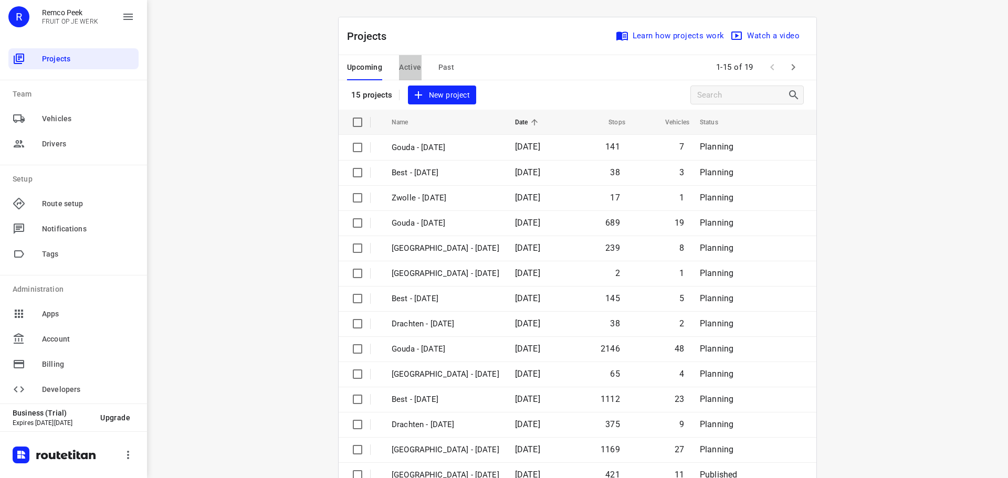
click at [404, 67] on span "Active" at bounding box center [410, 67] width 22 height 13
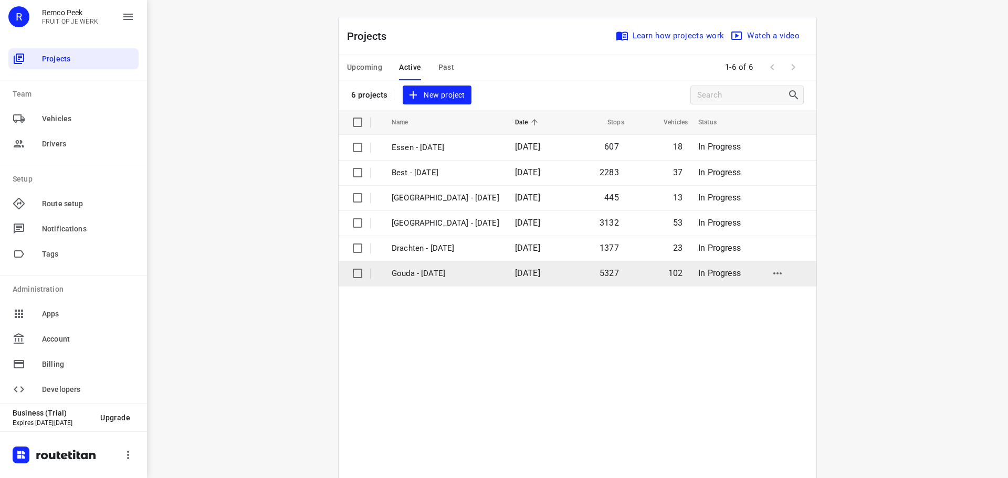
click at [408, 271] on p "Gouda - [DATE]" at bounding box center [446, 274] width 108 height 12
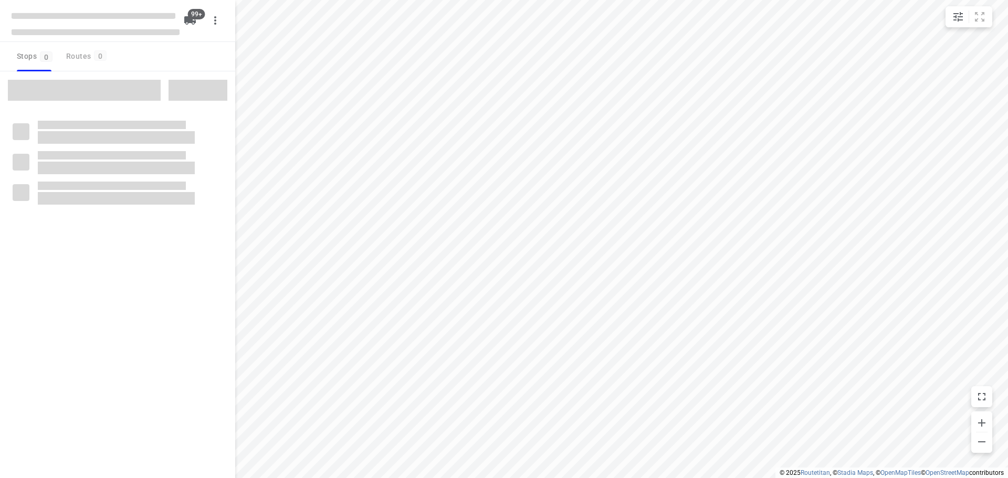
checkbox input "true"
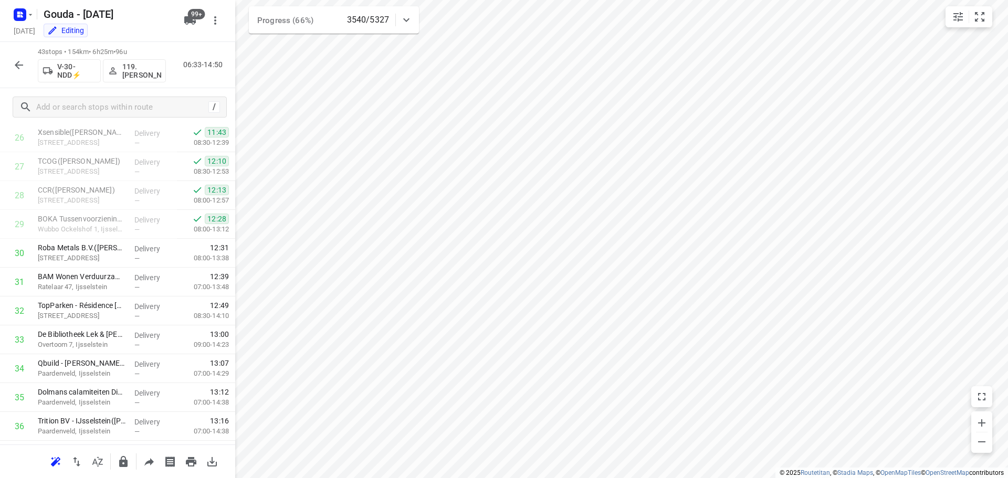
scroll to position [1004, 0]
